Goal: Find specific page/section

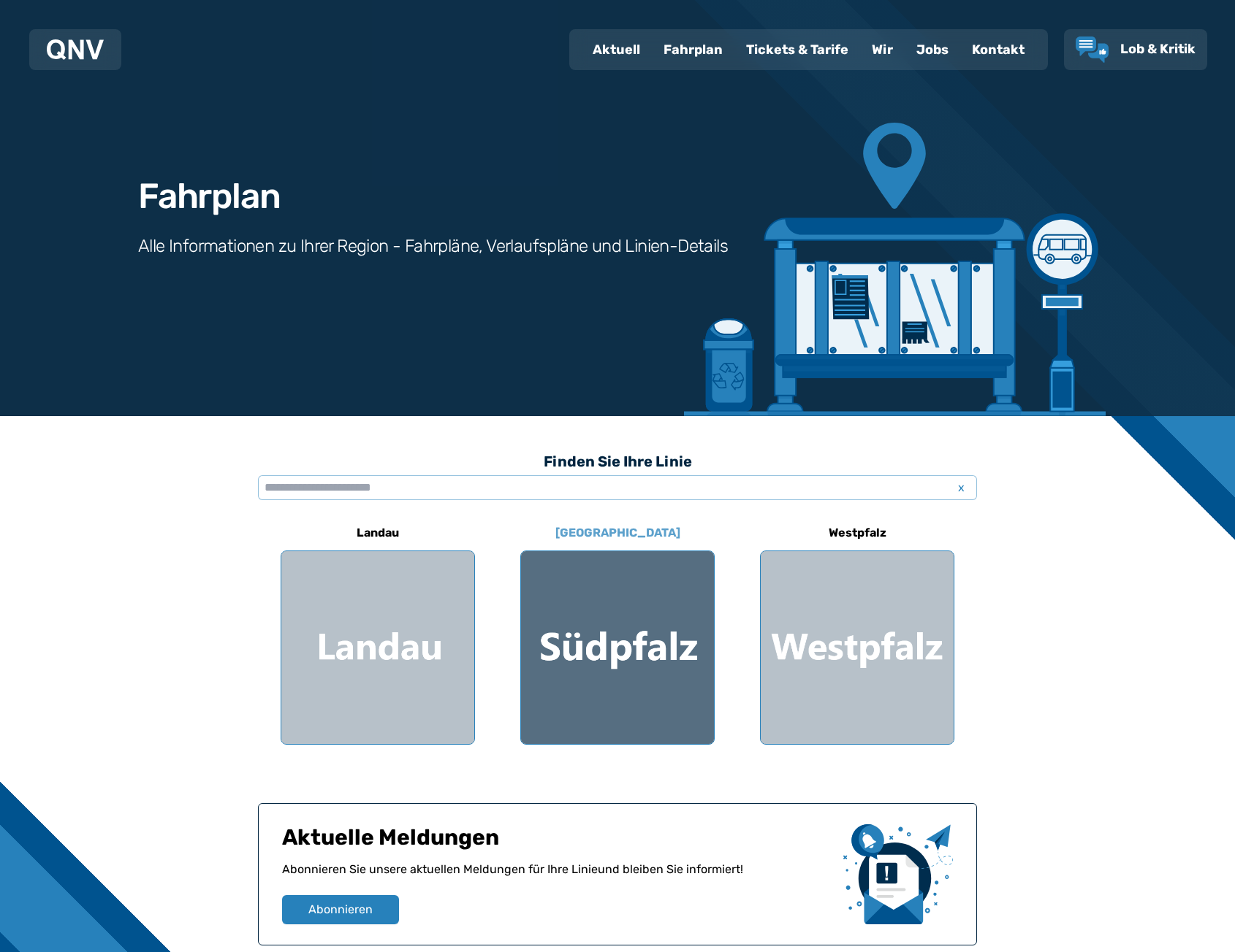
click at [659, 631] on div at bounding box center [618, 648] width 193 height 193
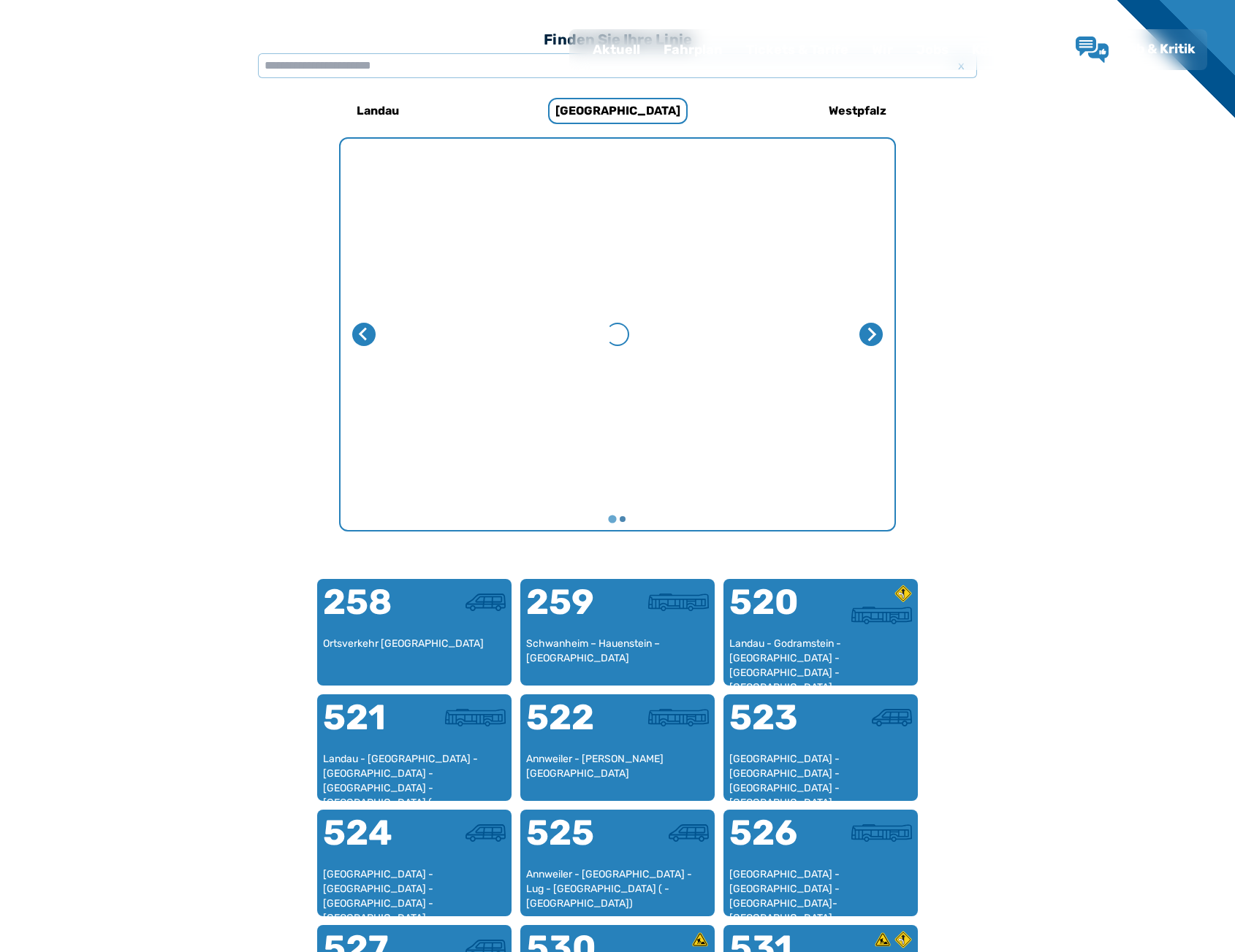
scroll to position [450, 0]
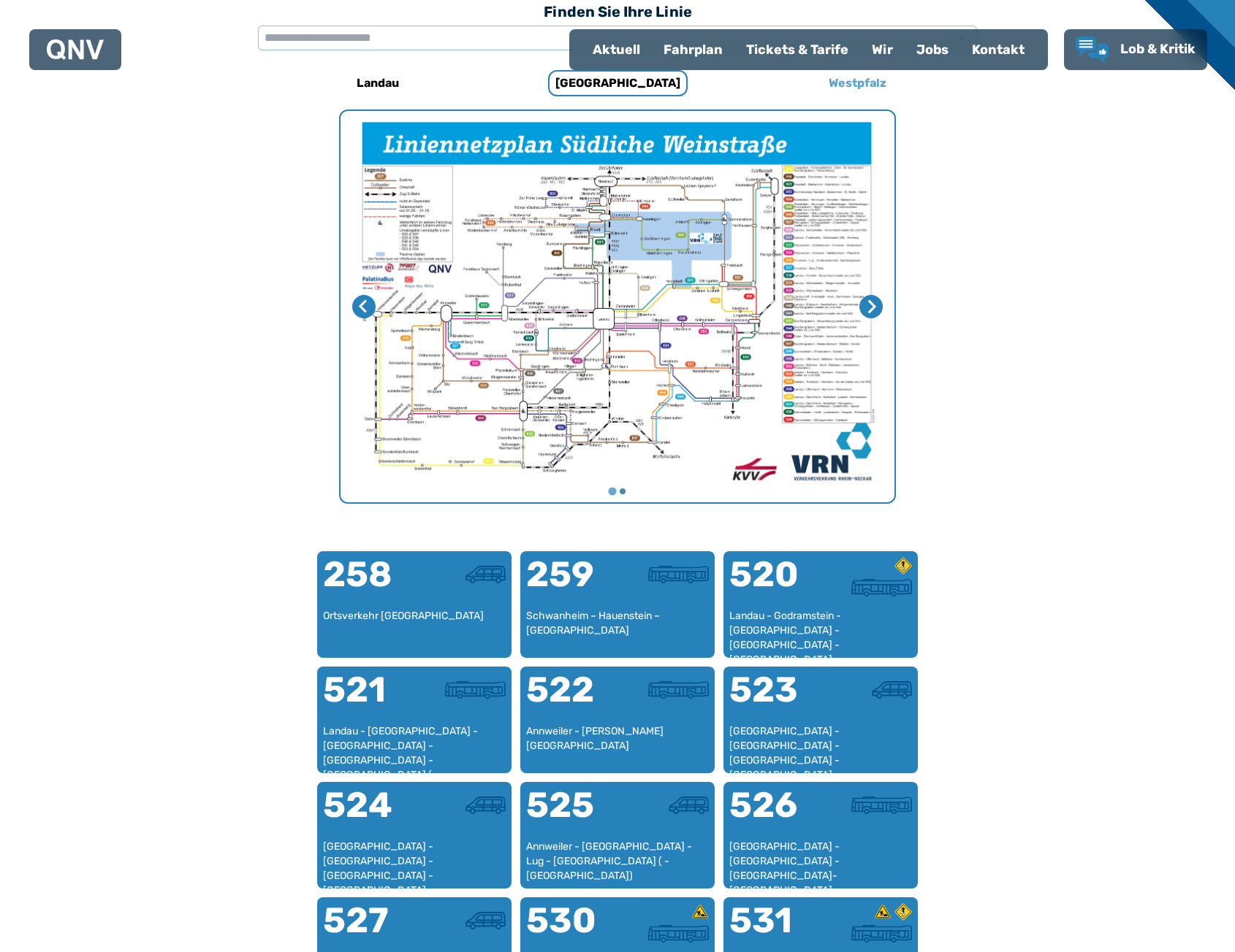
click at [846, 85] on h6 "Westpfalz" at bounding box center [857, 83] width 70 height 23
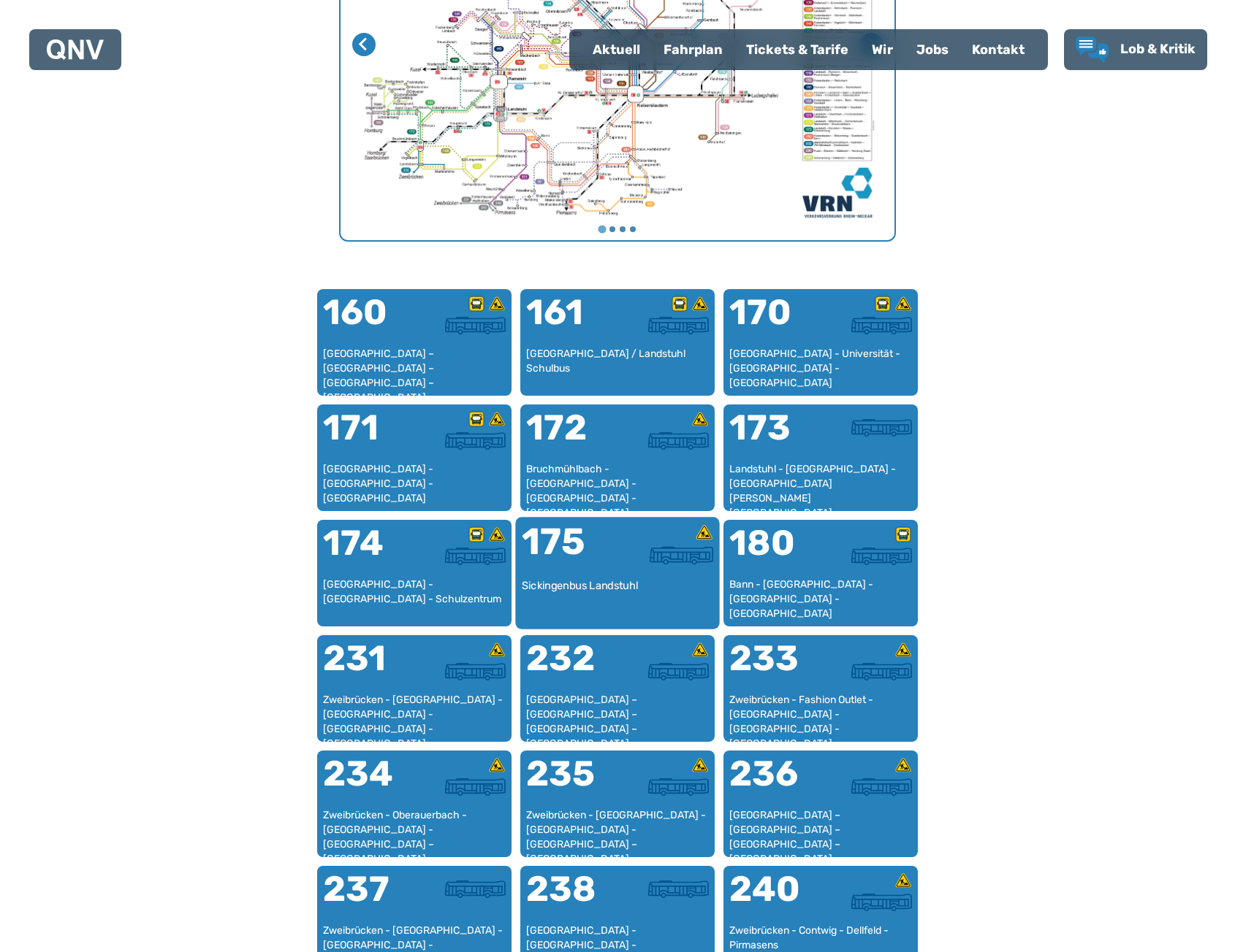
scroll to position [742, 0]
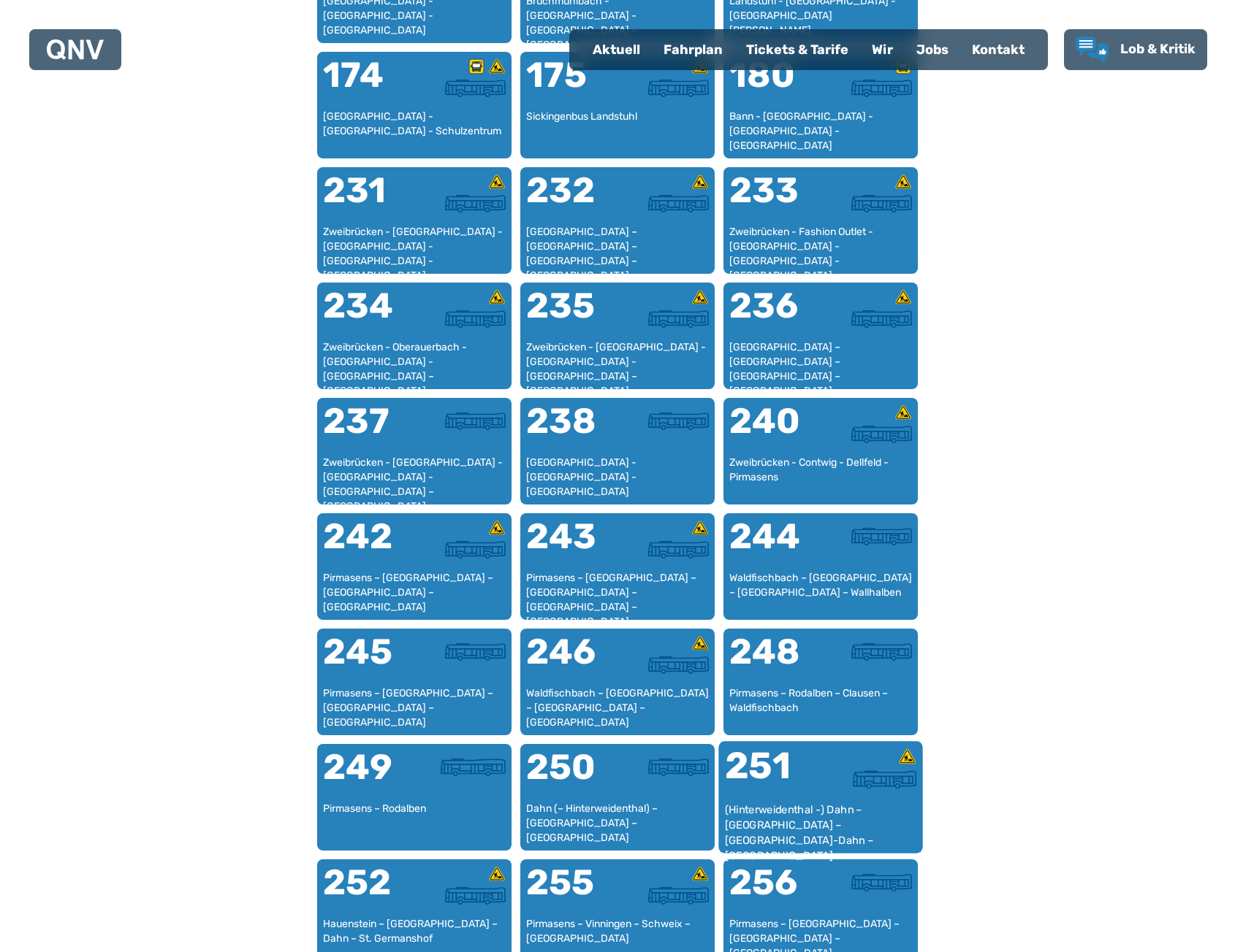
click at [848, 780] on div at bounding box center [869, 779] width 95 height 18
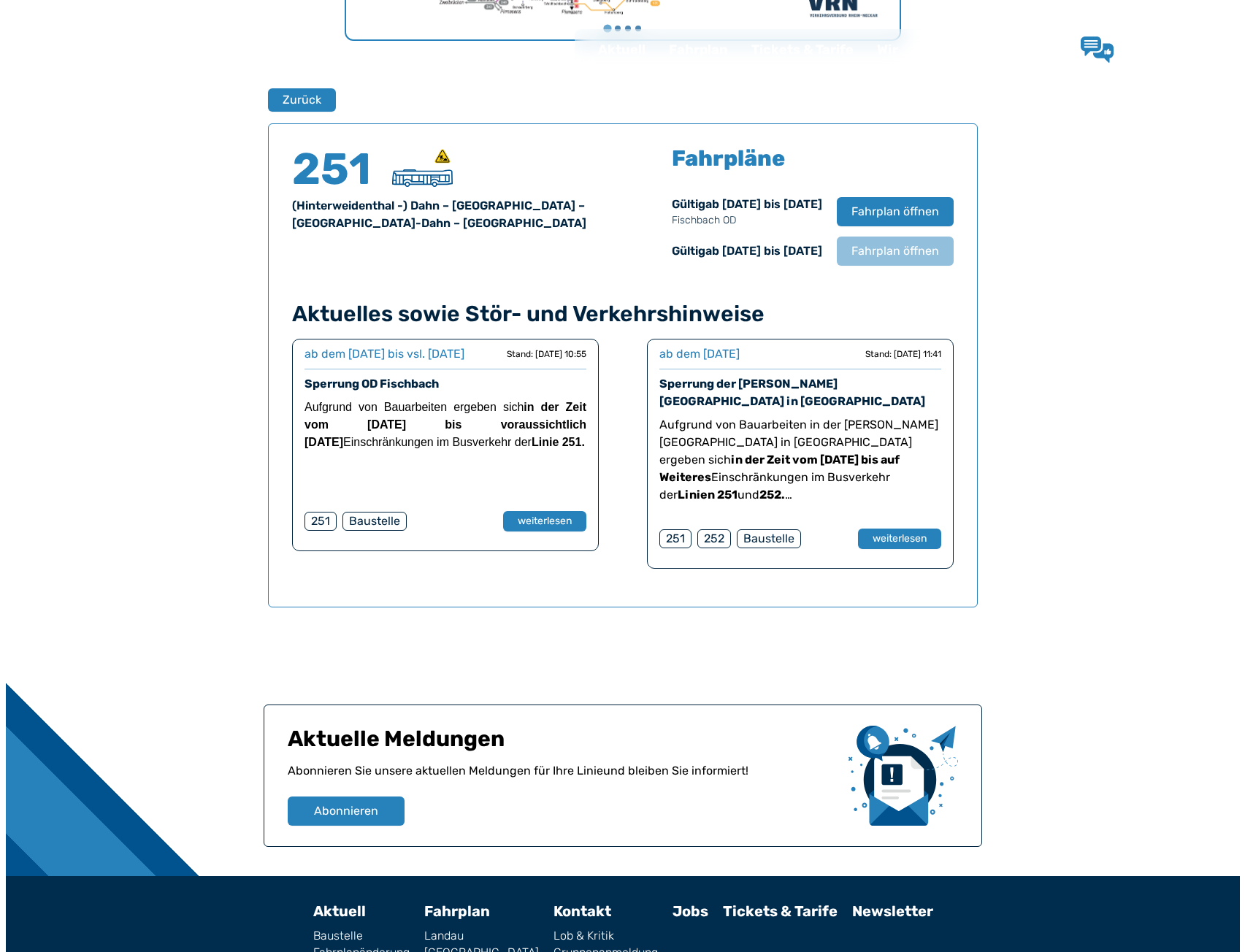
scroll to position [962, 0]
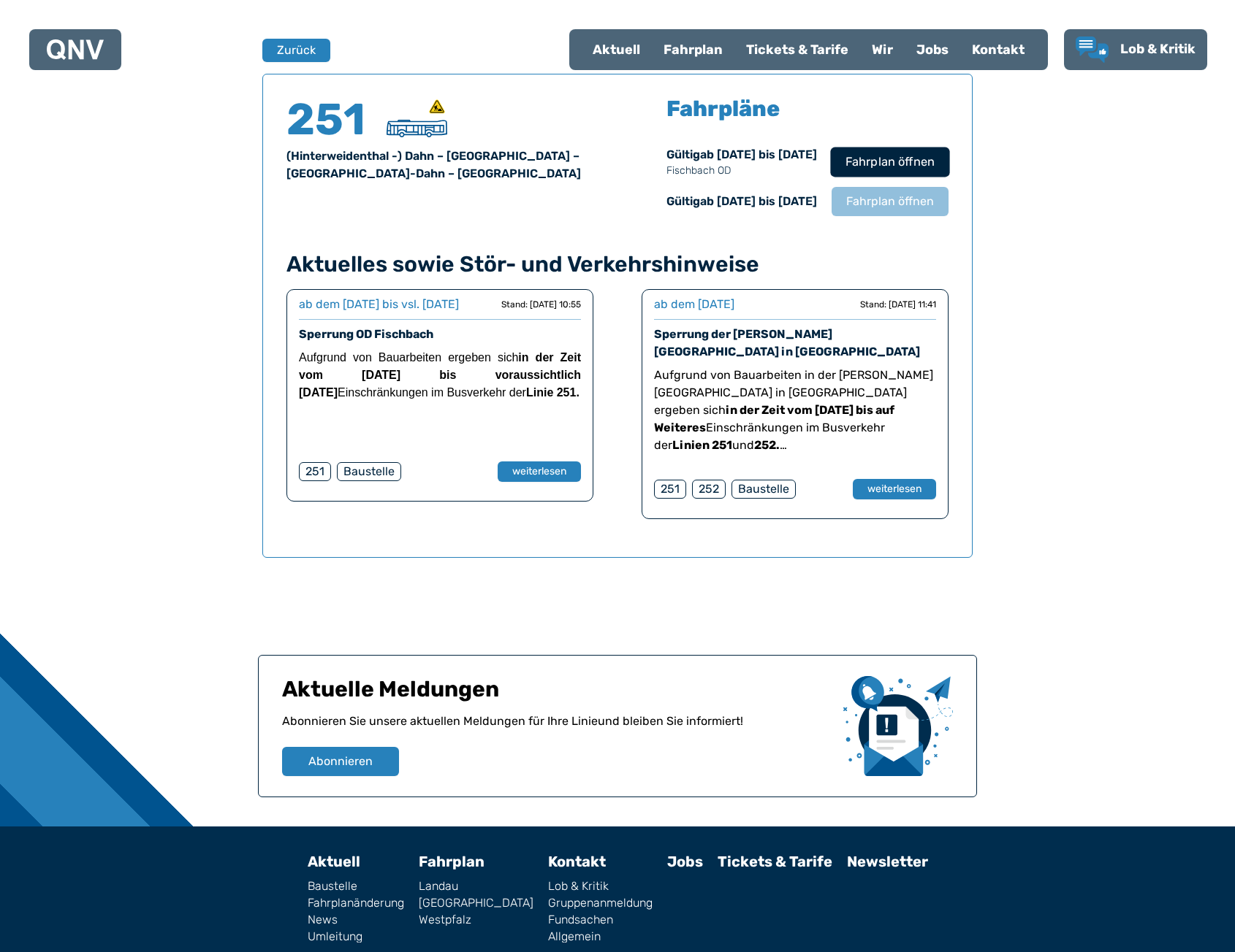
click at [858, 162] on span "Fahrplan öffnen" at bounding box center [890, 162] width 89 height 17
